Goal: Task Accomplishment & Management: Manage account settings

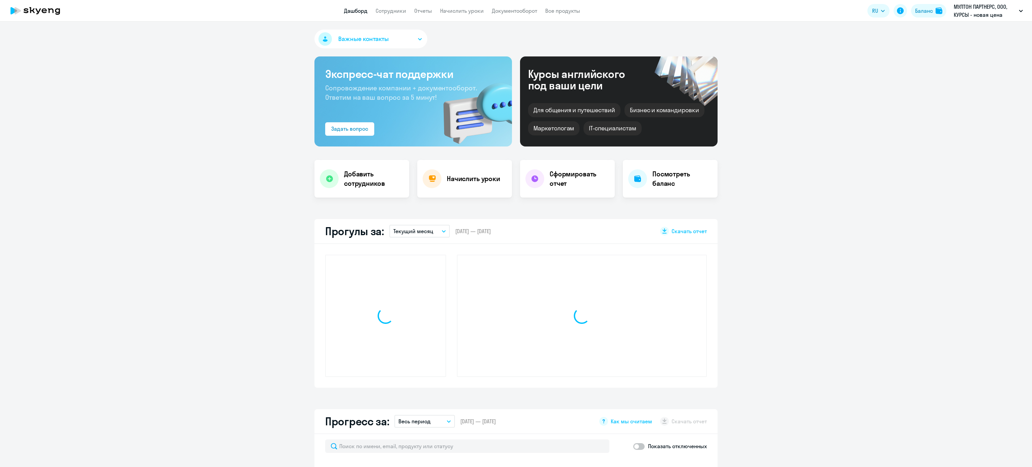
select select "30"
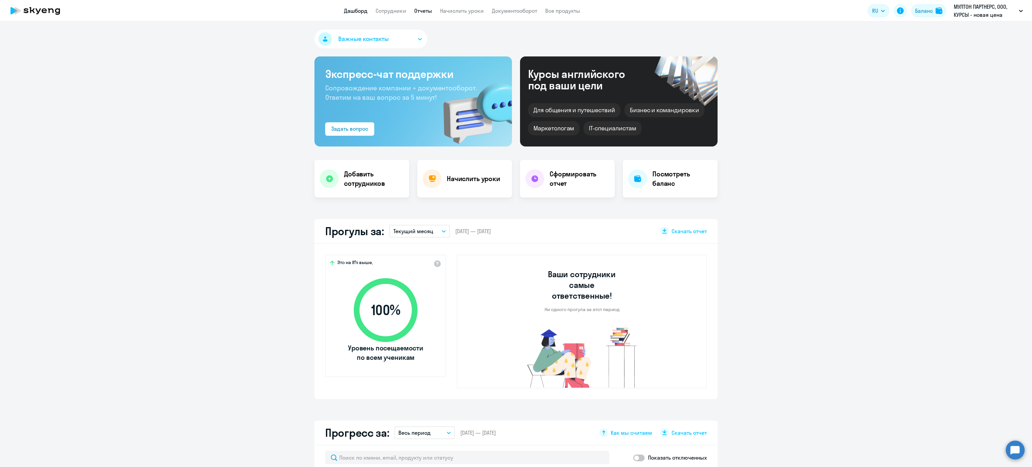
click at [425, 12] on link "Отчеты" at bounding box center [423, 10] width 18 height 7
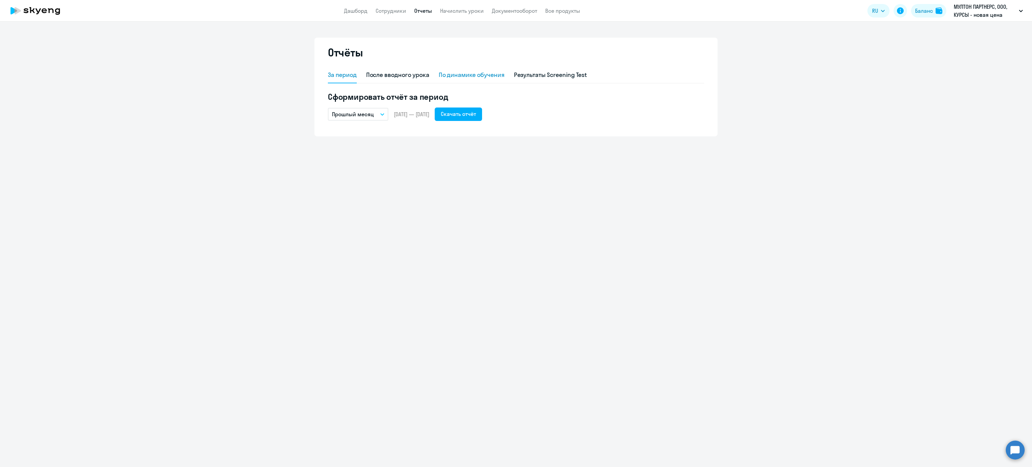
click at [483, 76] on div "По динамике обучения" at bounding box center [472, 75] width 66 height 9
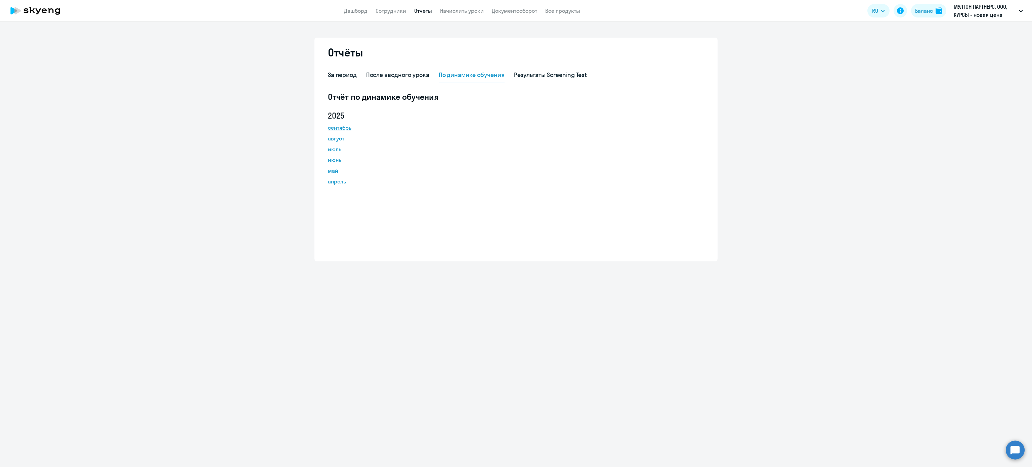
click at [347, 130] on link "сентябрь" at bounding box center [358, 128] width 60 height 8
